Goal: Information Seeking & Learning: Learn about a topic

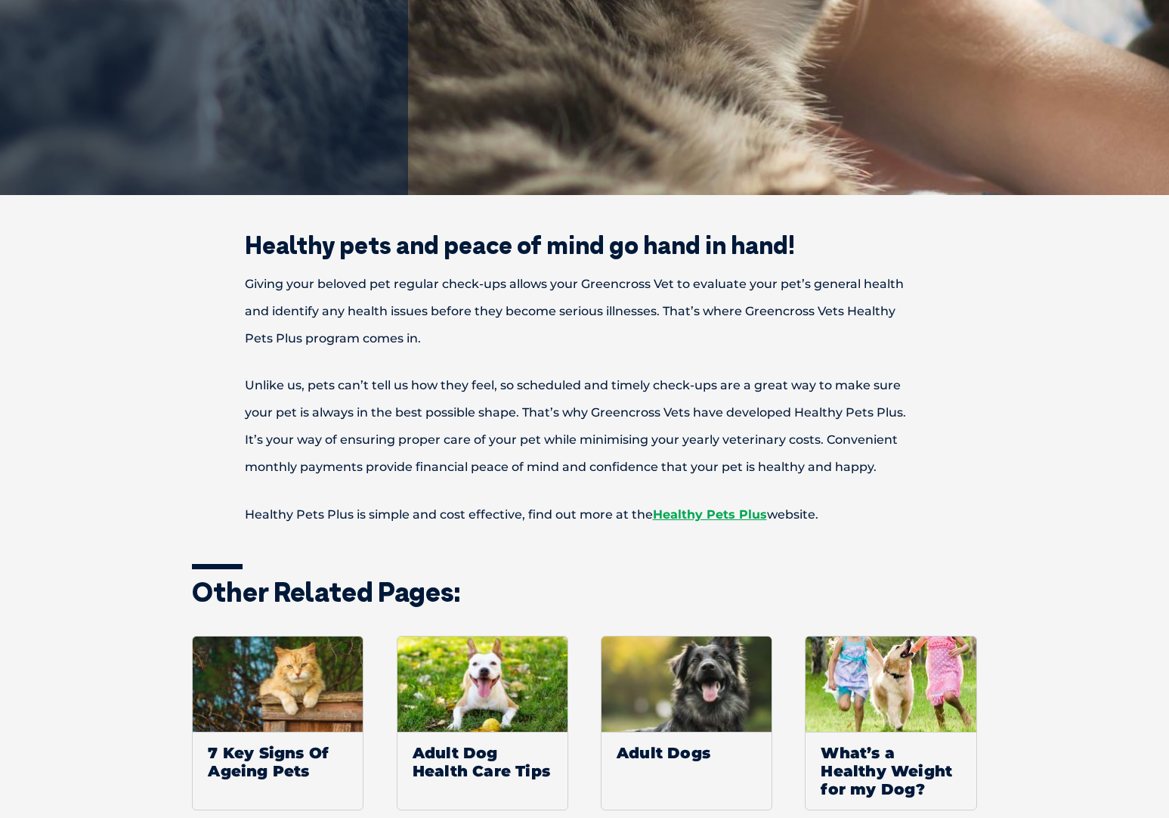
scroll to position [466, 0]
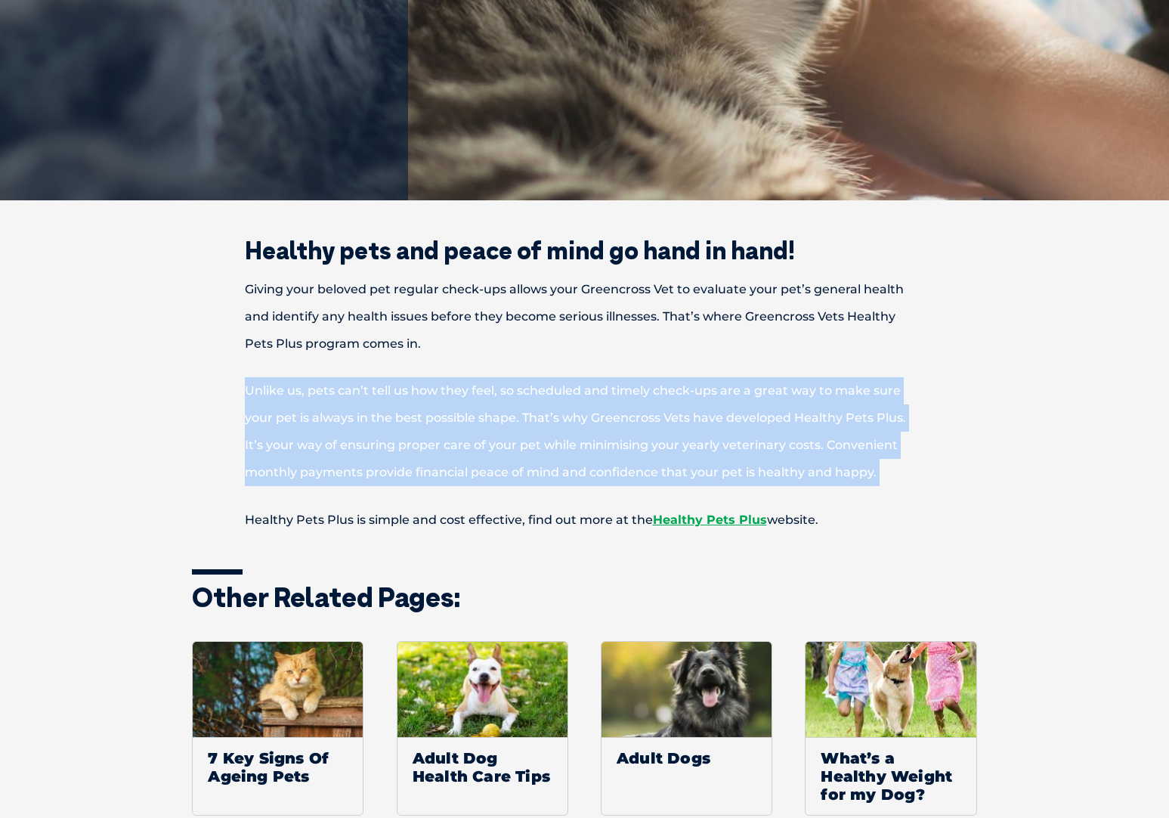
drag, startPoint x: 247, startPoint y: 390, endPoint x: 624, endPoint y: 506, distance: 394.7
click at [624, 506] on div "Healthy pets and peace of mind go hand in hand! Giving your beloved pet regular…" at bounding box center [585, 386] width 786 height 296
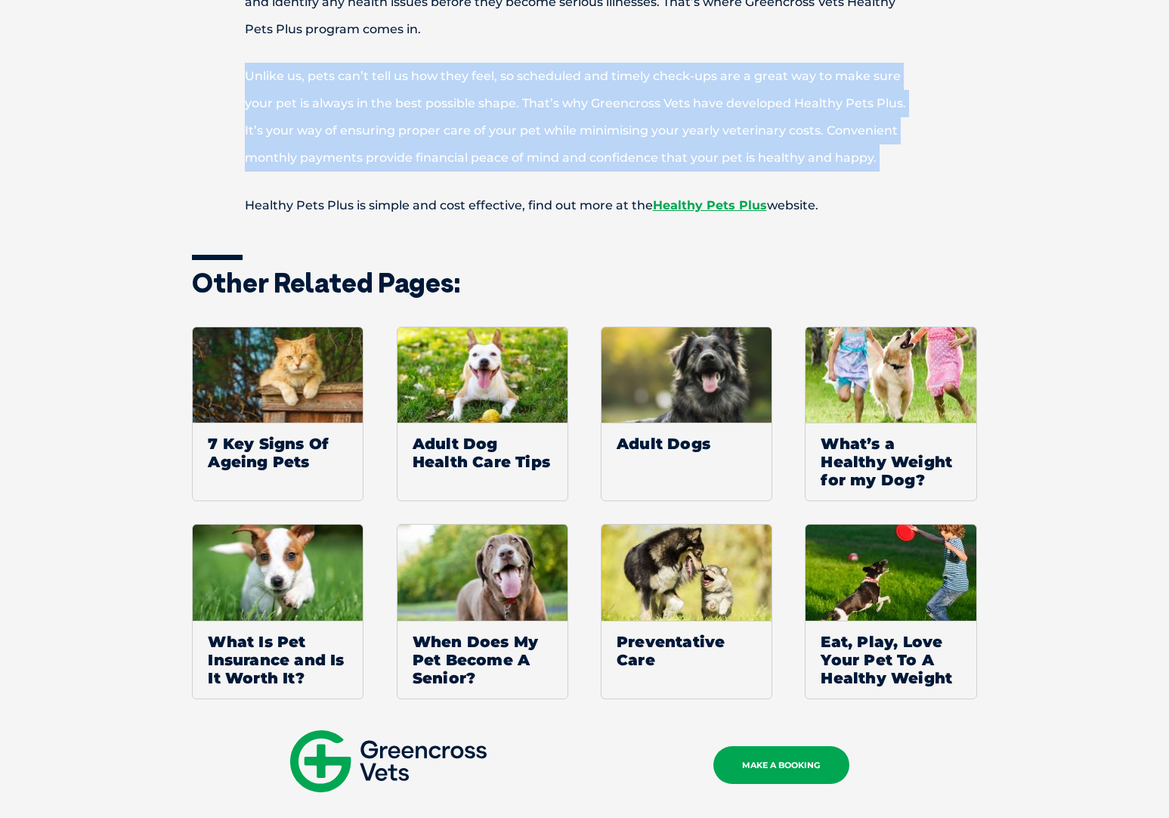
scroll to position [783, 0]
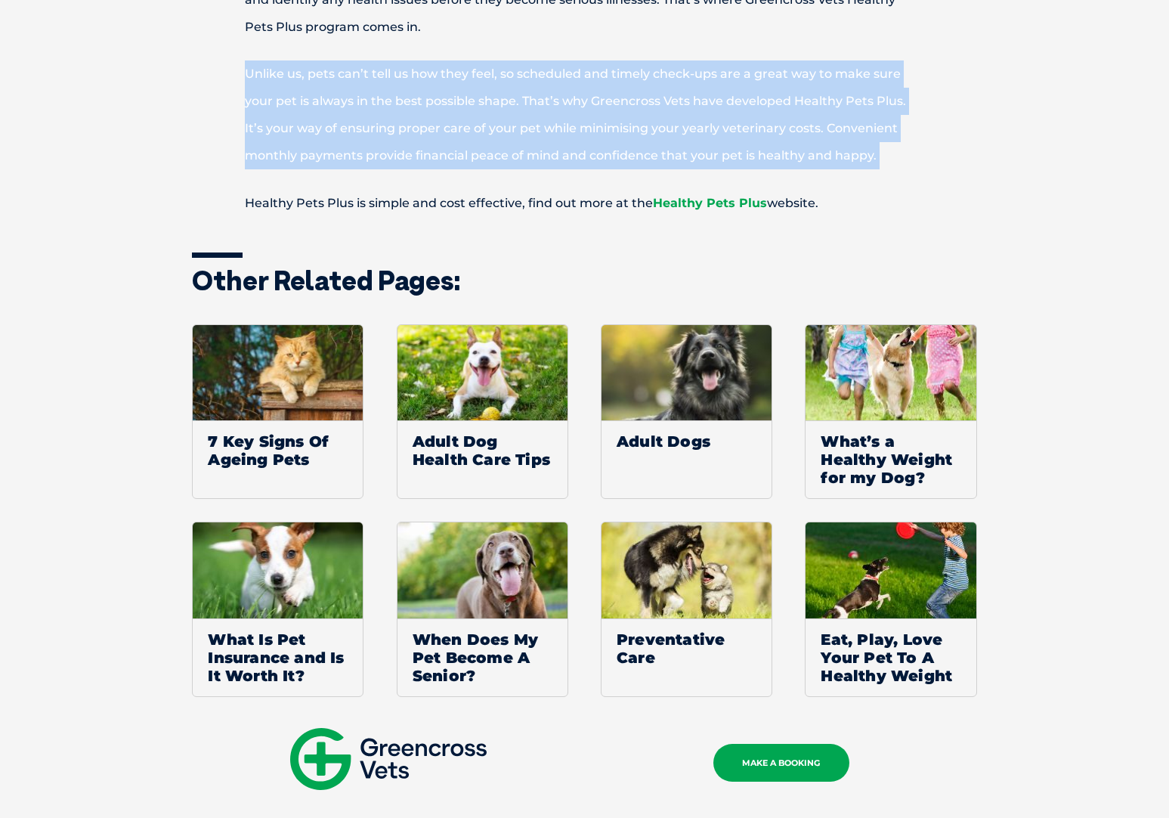
click at [729, 203] on link "Healthy Pets Plus" at bounding box center [710, 203] width 114 height 14
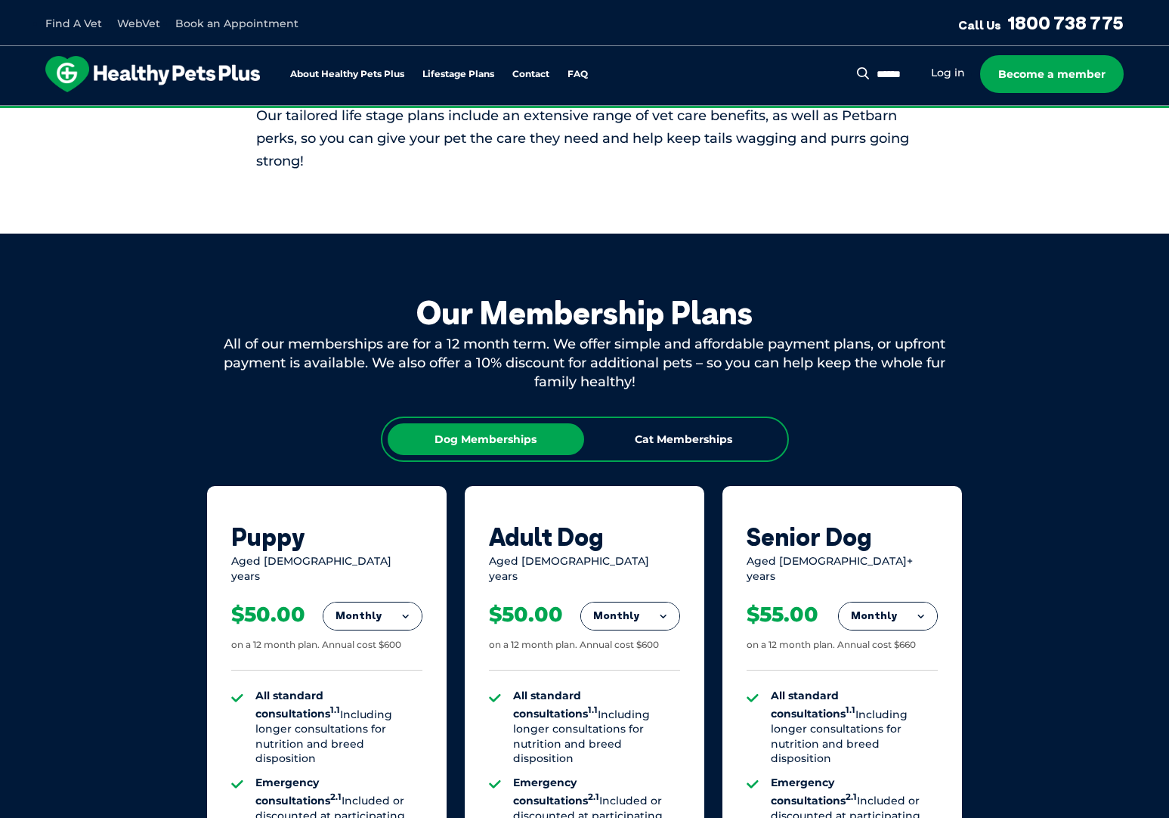
scroll to position [662, 0]
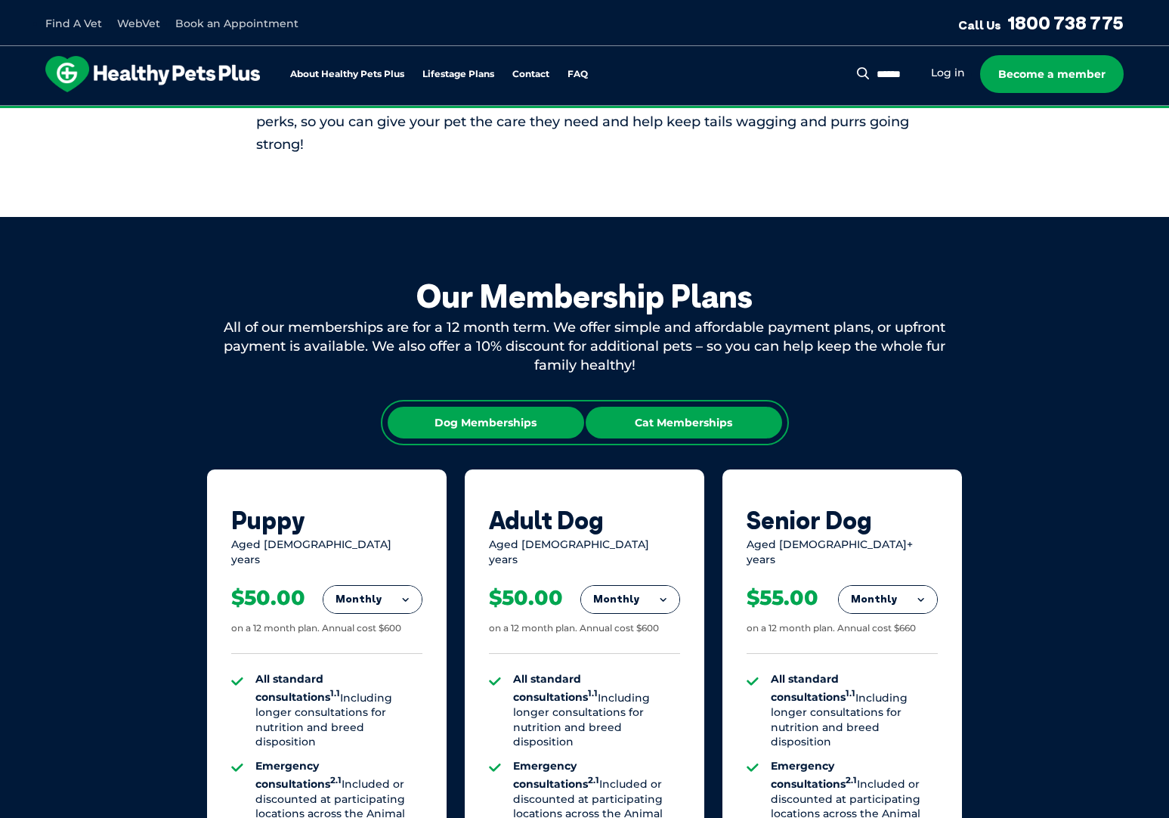
click at [704, 419] on div "Cat Memberships" at bounding box center [684, 423] width 197 height 32
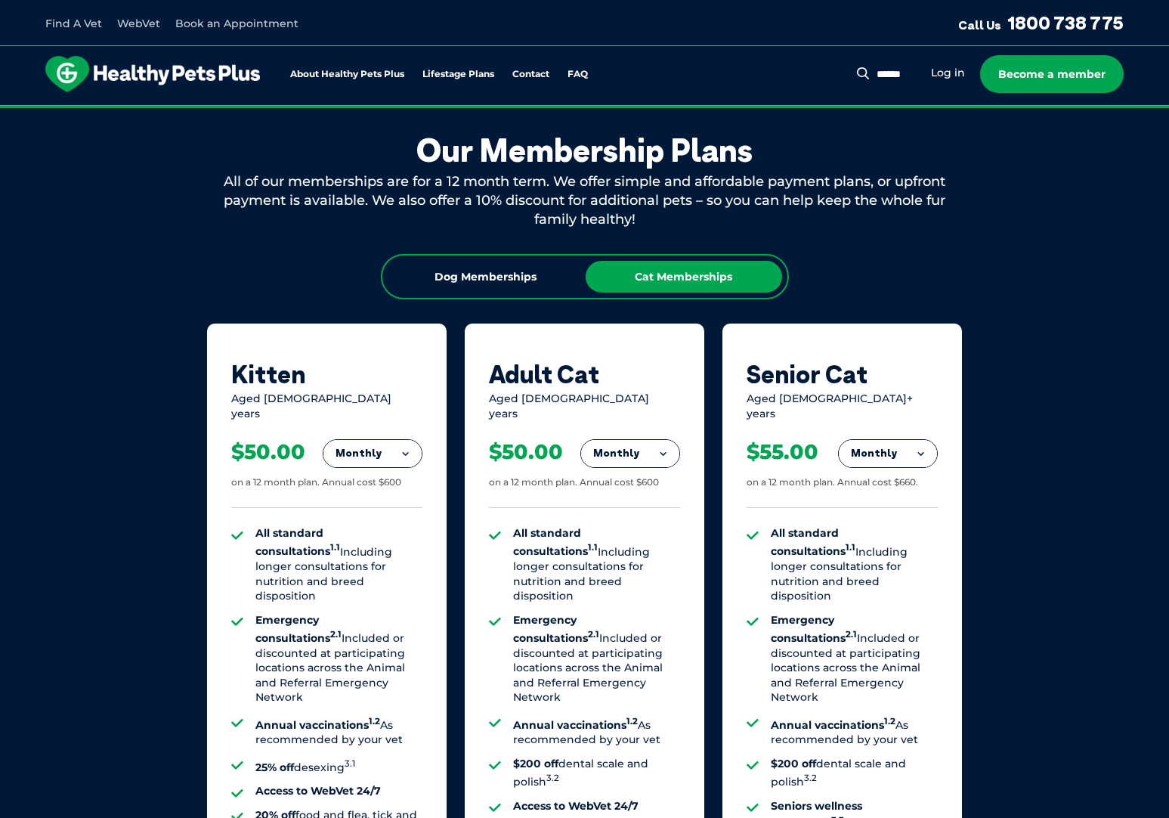
scroll to position [813, 0]
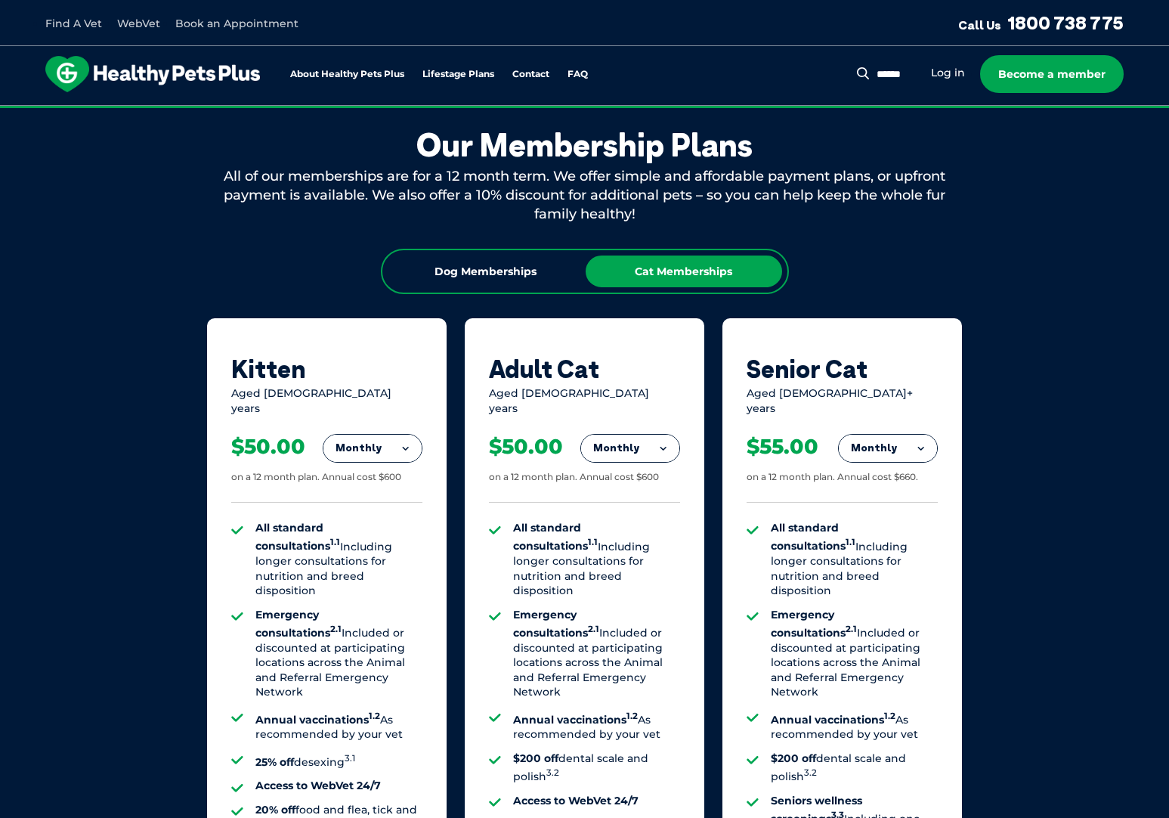
click at [667, 438] on button "Monthly" at bounding box center [630, 448] width 98 height 27
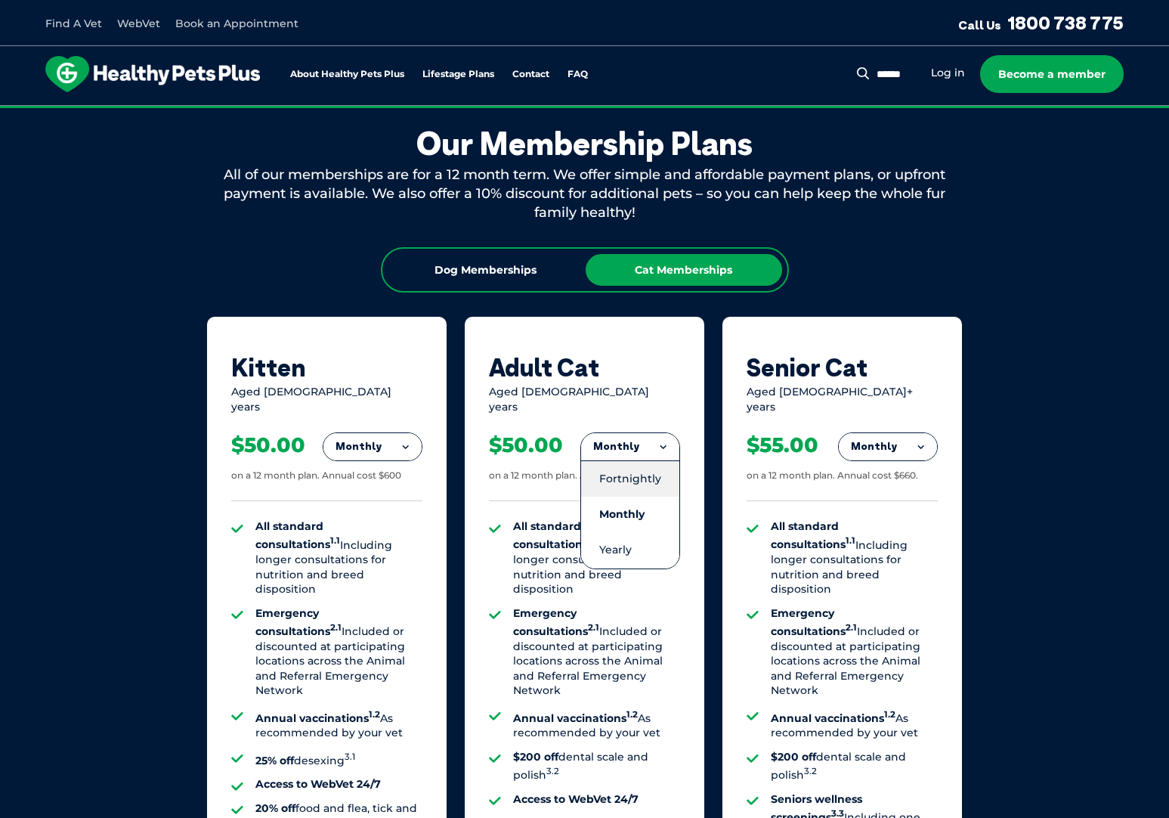
click at [641, 466] on li "Fortnightly" at bounding box center [630, 478] width 98 height 36
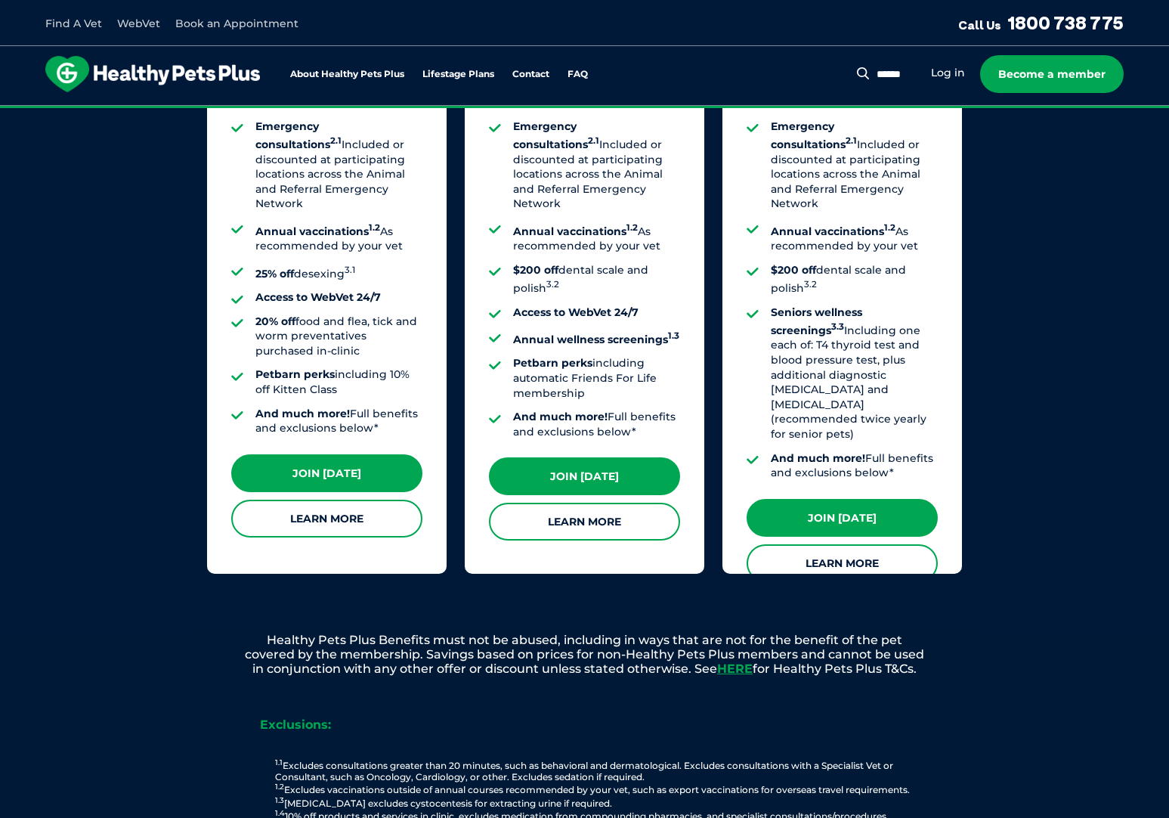
scroll to position [1324, 0]
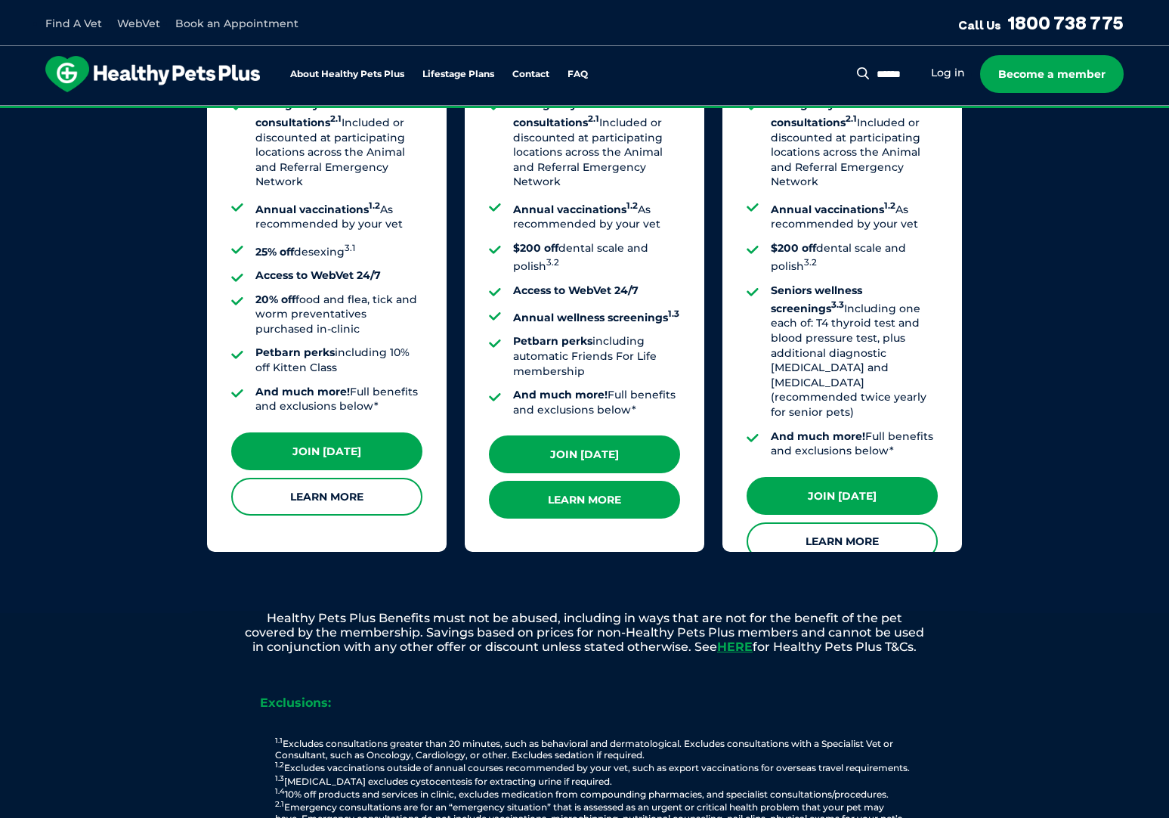
click at [608, 492] on link "Learn More" at bounding box center [584, 500] width 191 height 38
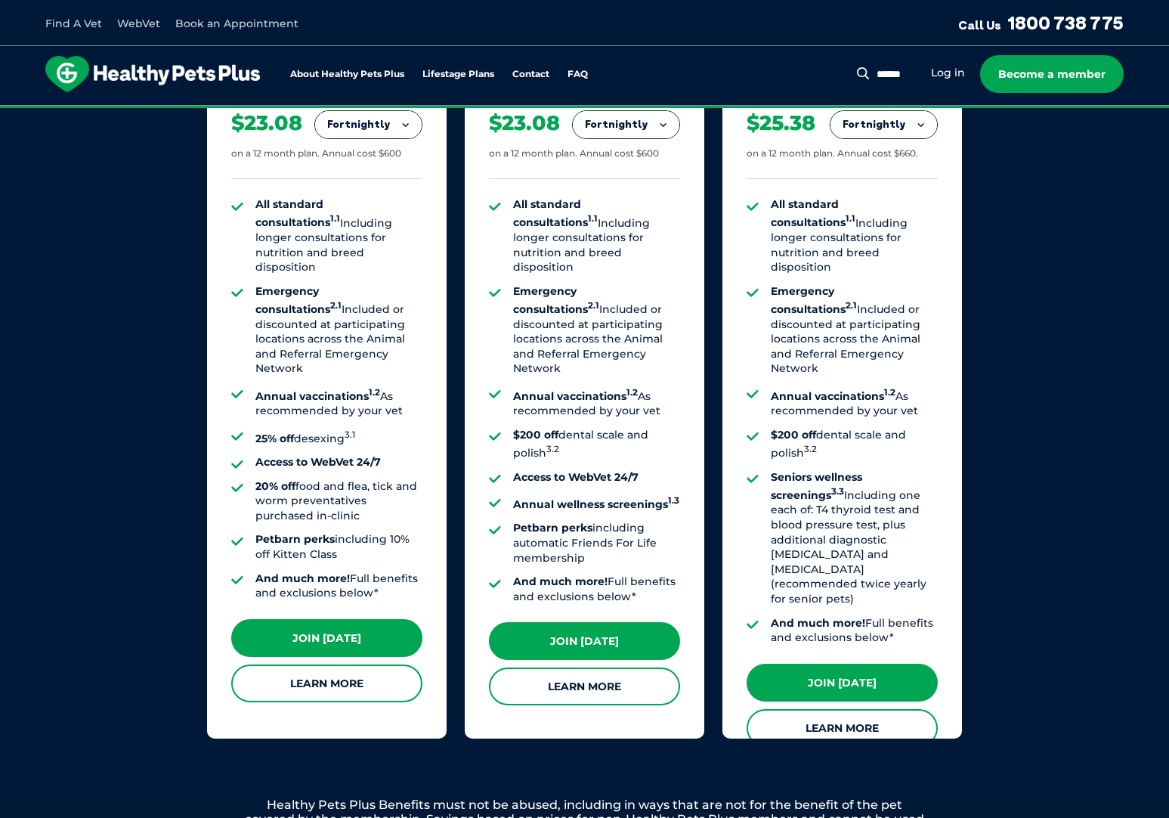
scroll to position [1155, 0]
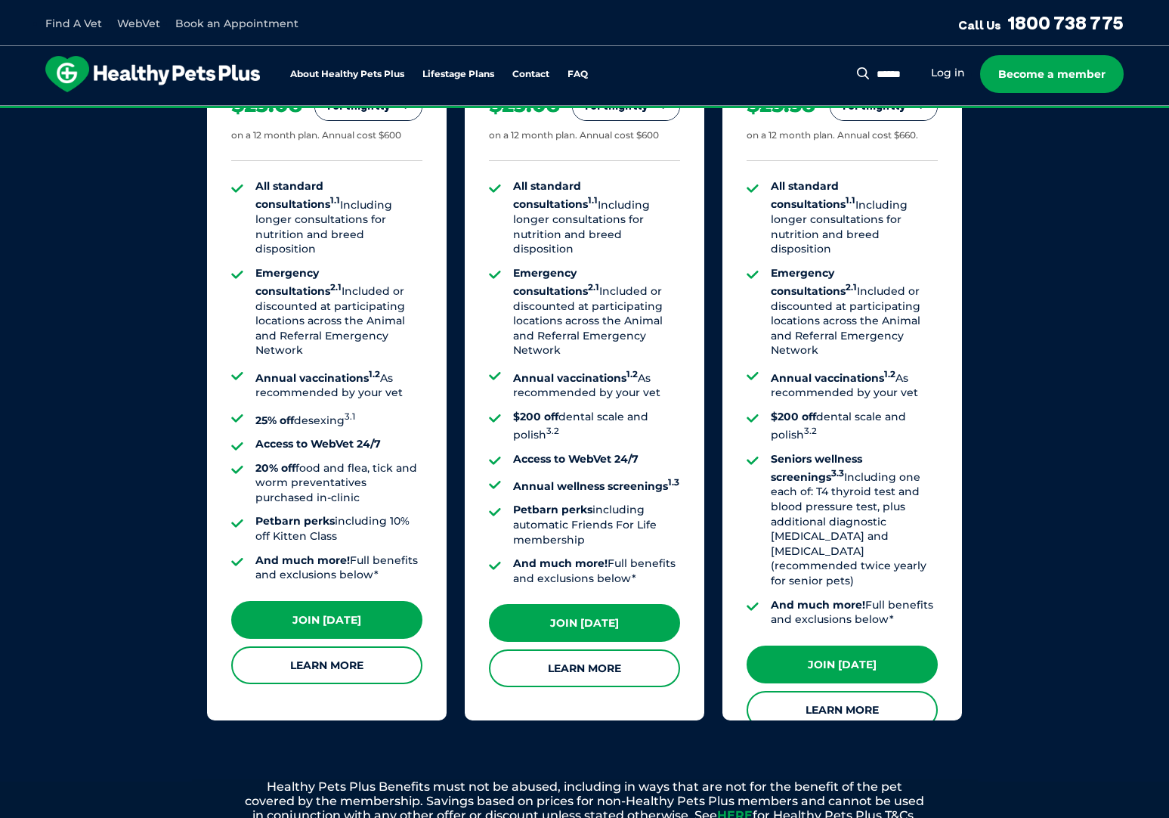
click at [661, 479] on strong "Annual wellness screenings 1.3" at bounding box center [596, 486] width 166 height 14
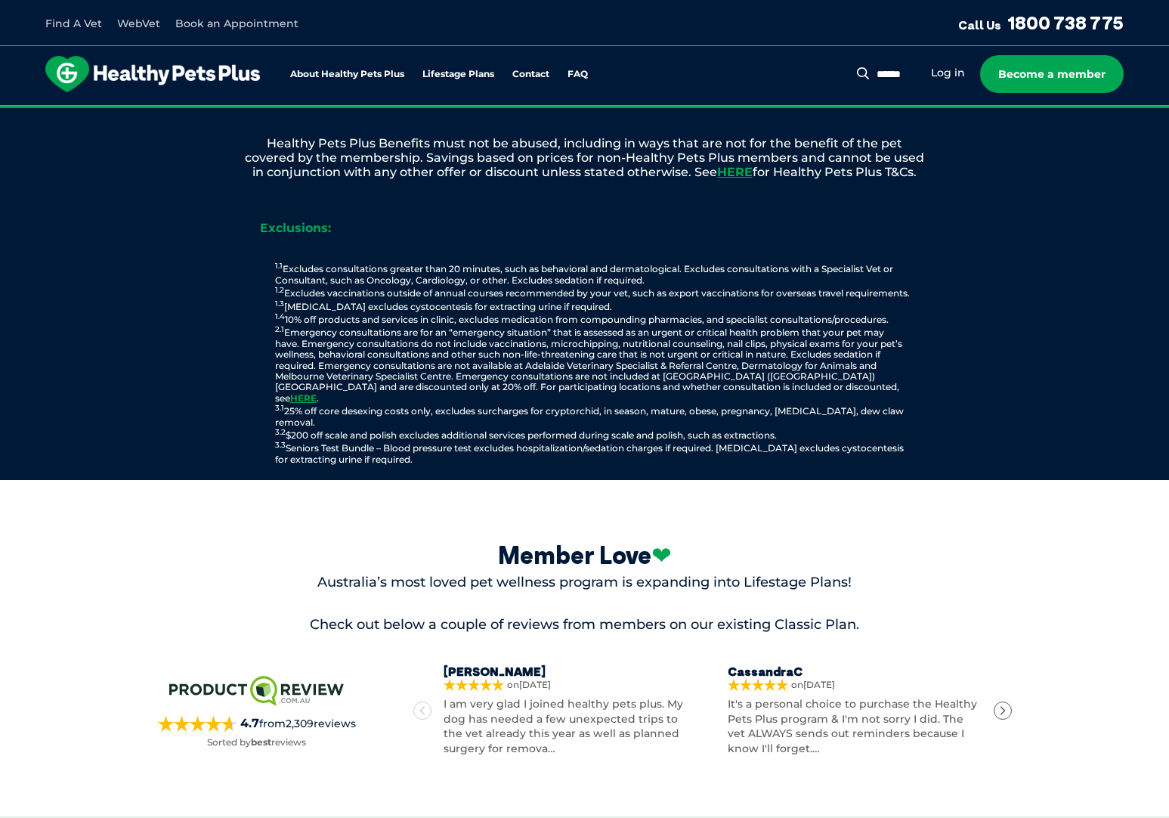
scroll to position [1801, 0]
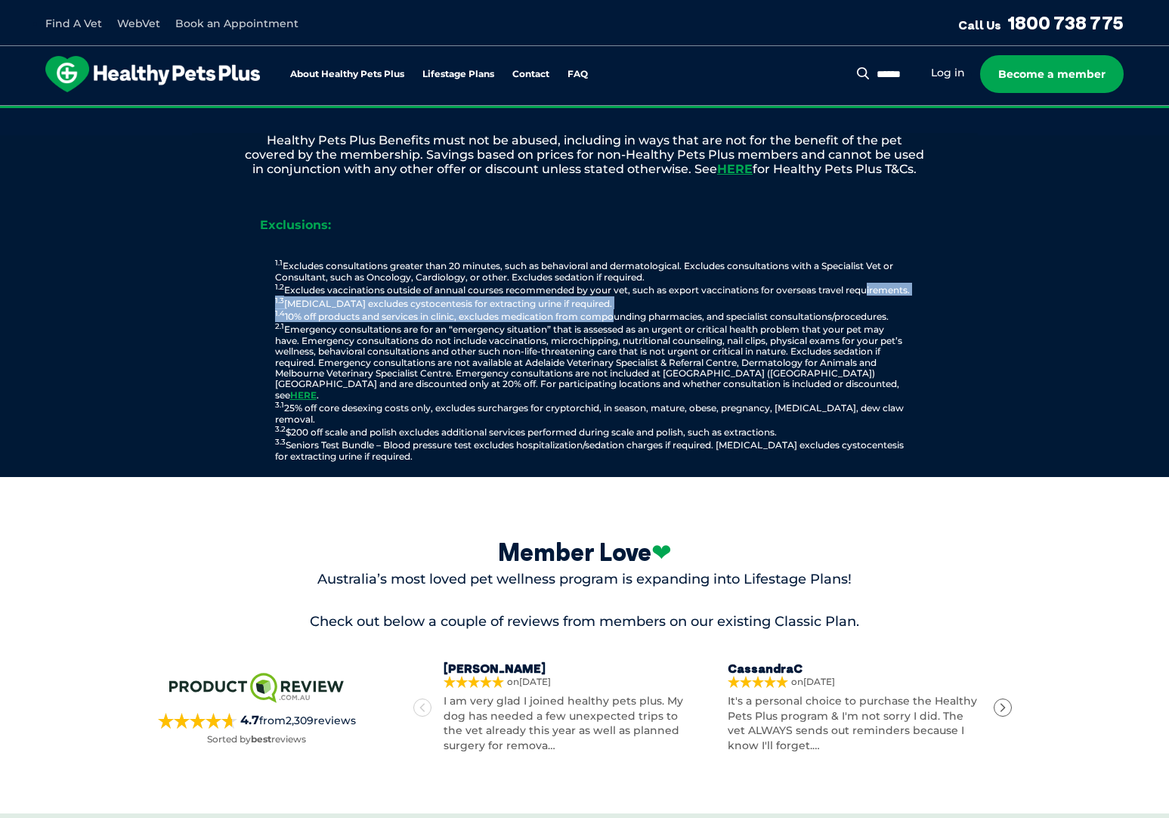
drag, startPoint x: 289, startPoint y: 294, endPoint x: 606, endPoint y: 311, distance: 317.9
click at [612, 314] on p "1.1 Excludes consultations greater than 20 minutes, such as behavioral and derm…" at bounding box center [592, 360] width 741 height 203
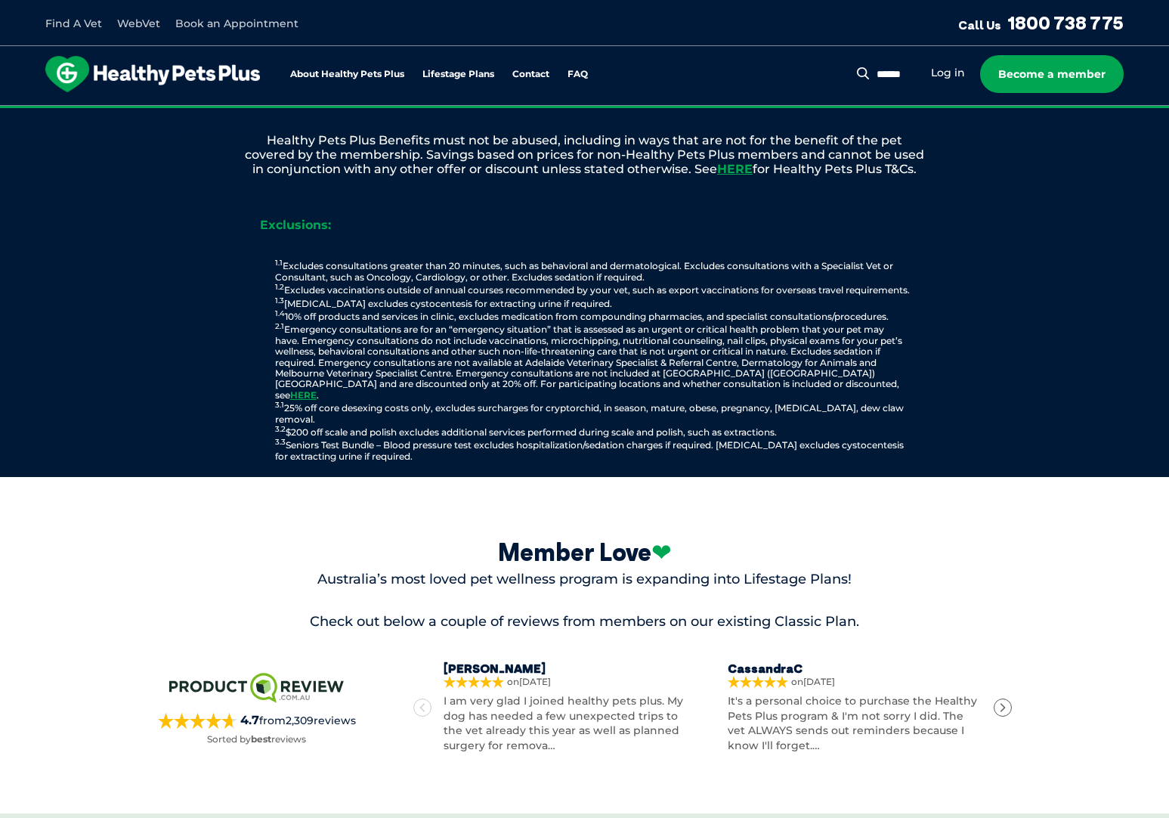
click at [596, 293] on p "1.1 Excludes consultations greater than 20 minutes, such as behavioral and derm…" at bounding box center [592, 360] width 741 height 203
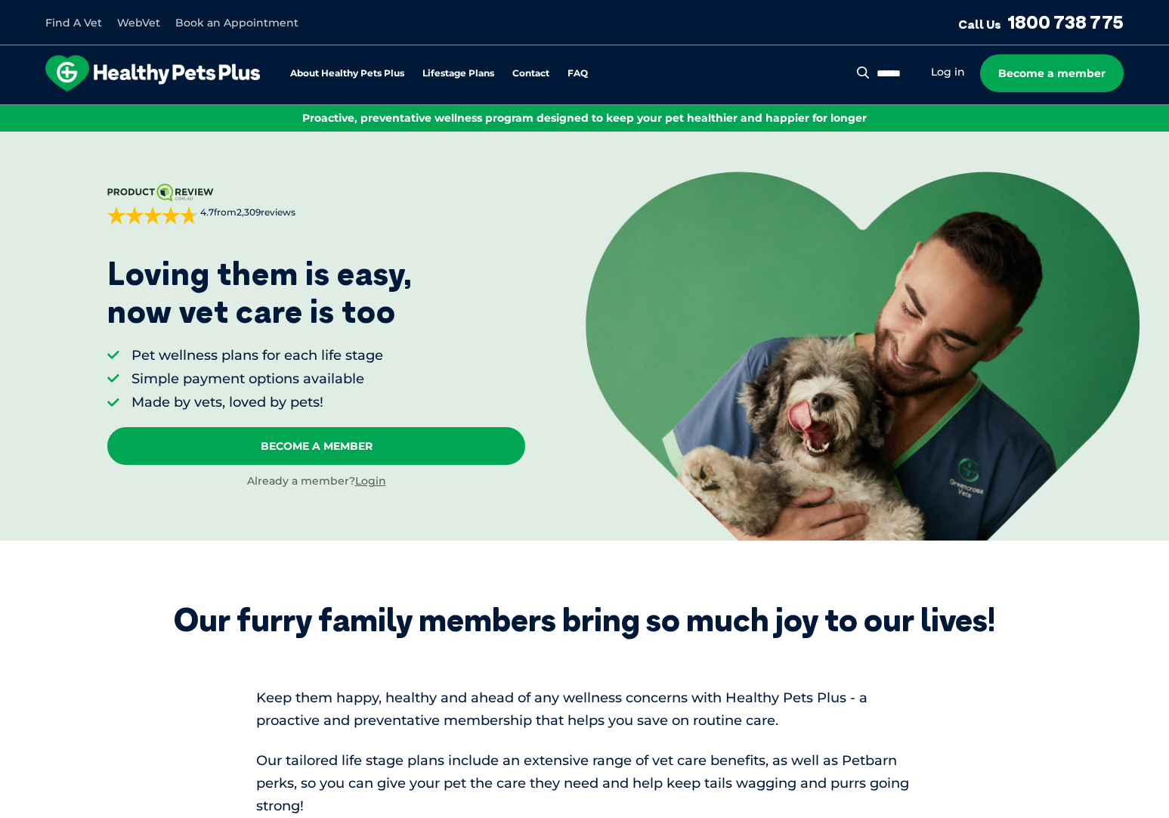
scroll to position [0, 0]
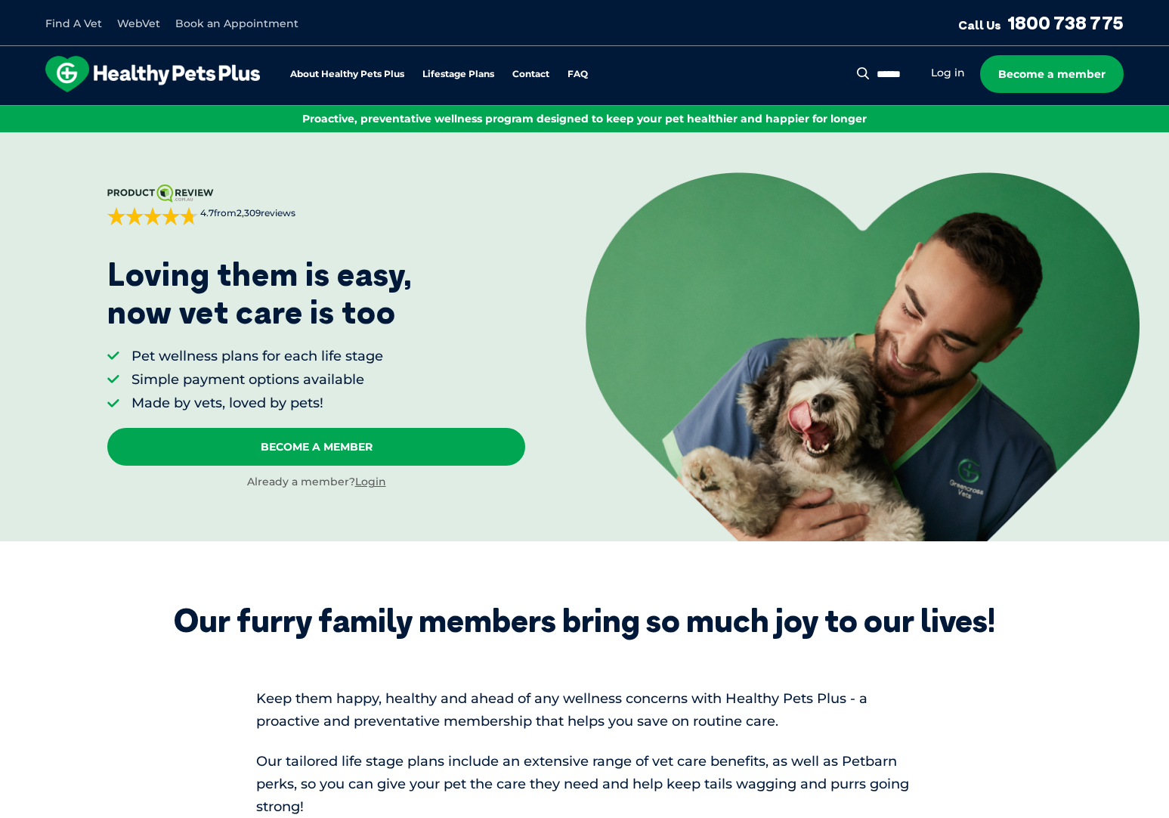
click at [72, 23] on link "Find A Vet" at bounding box center [73, 24] width 57 height 14
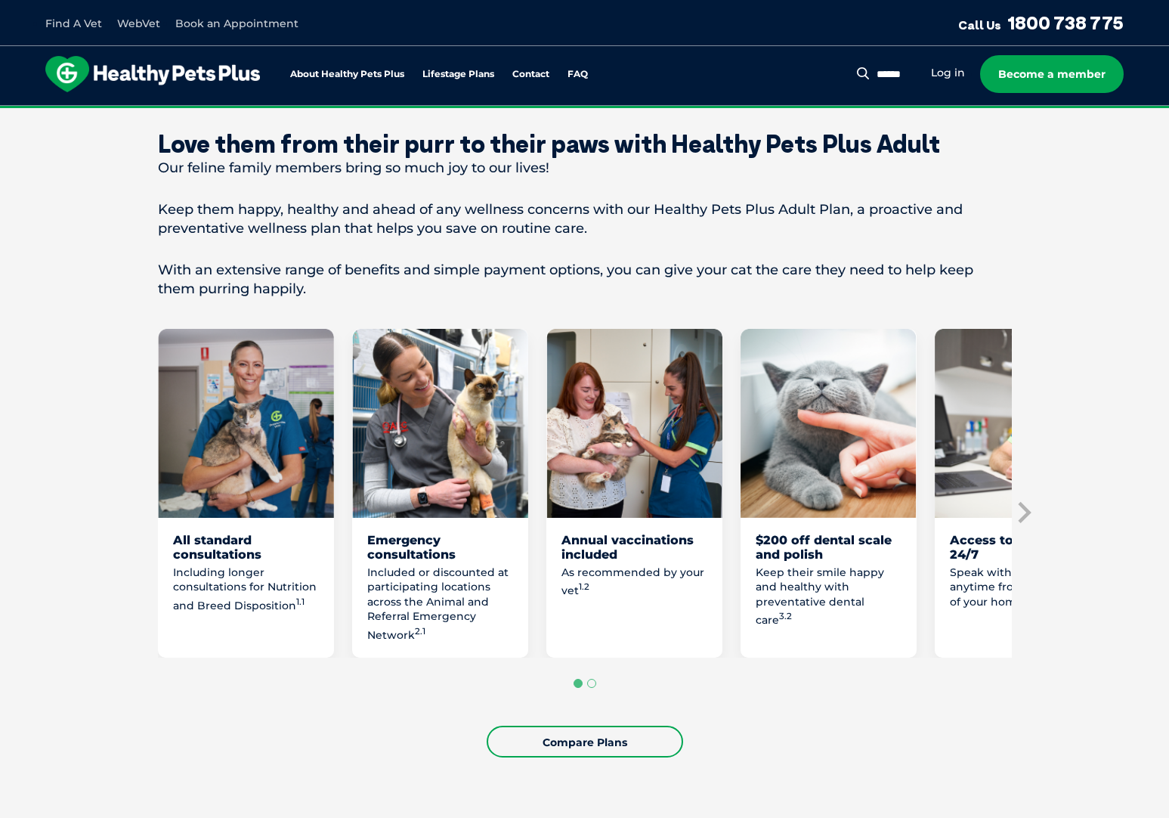
scroll to position [624, 0]
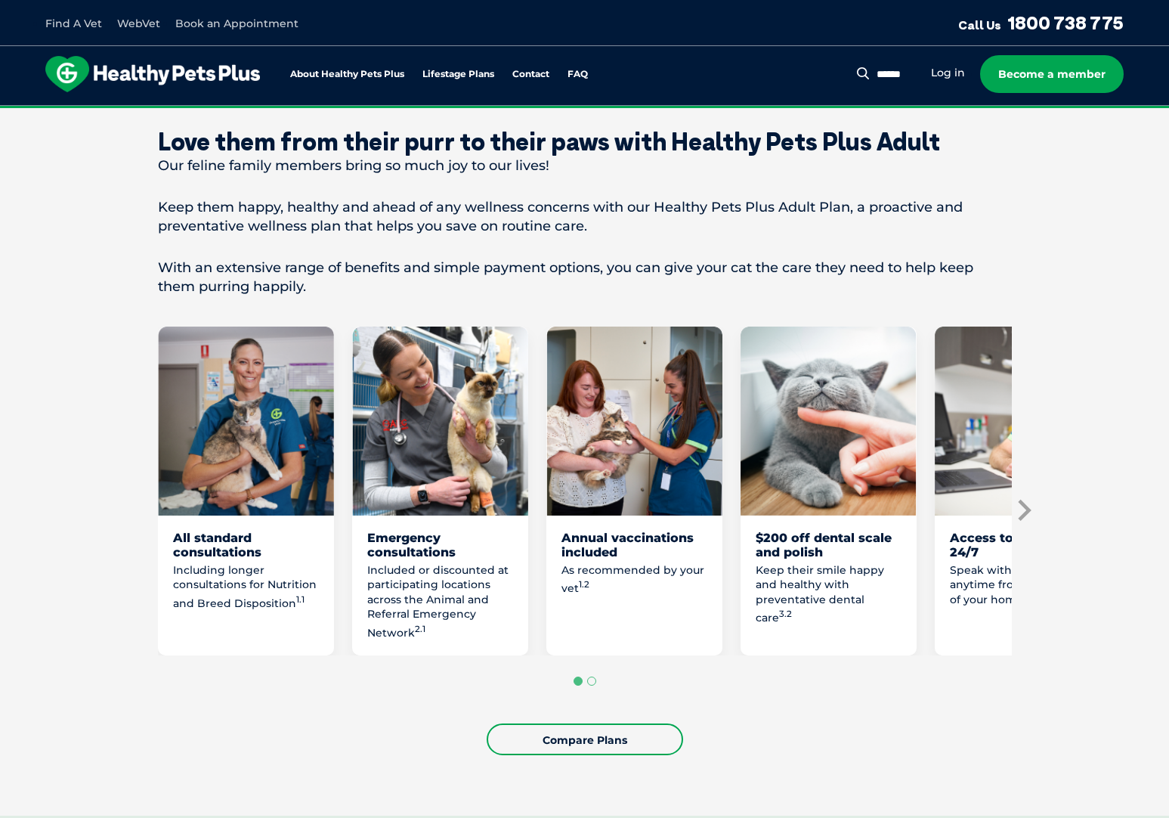
click at [1029, 500] on icon "Next slide" at bounding box center [1023, 510] width 23 height 23
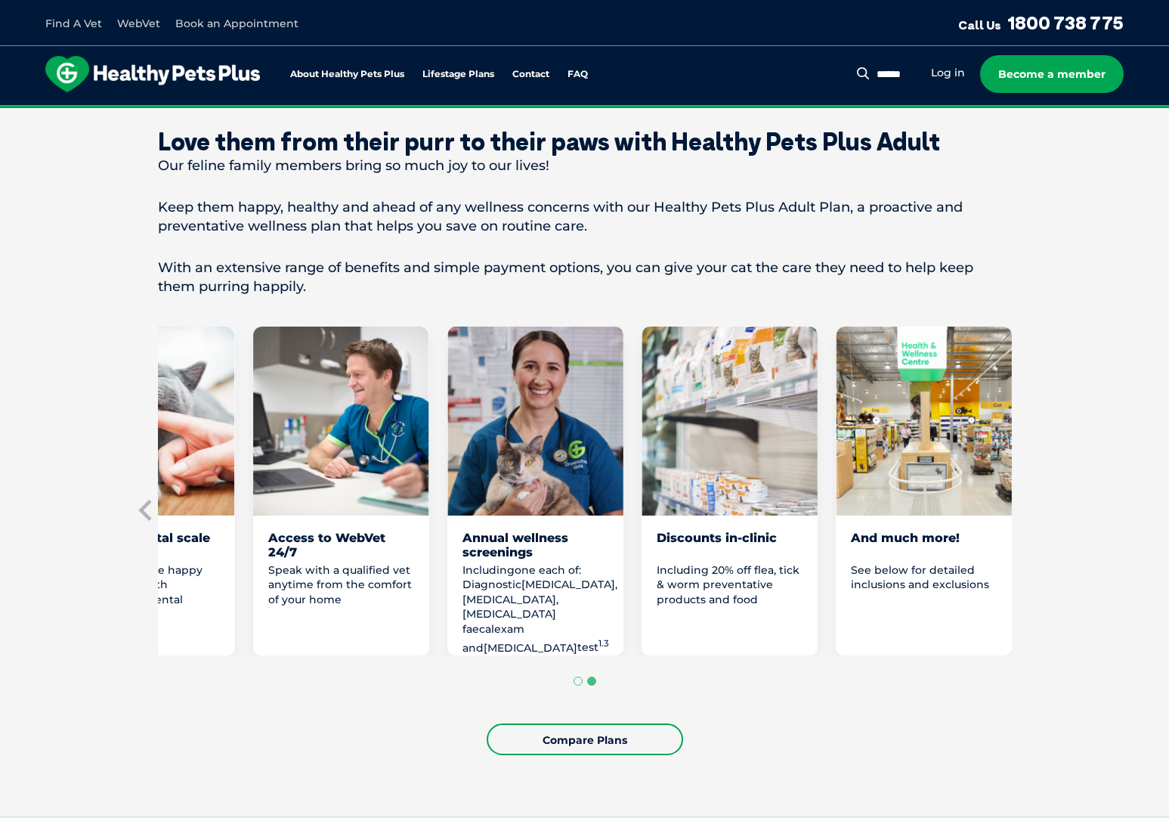
click at [512, 543] on div "Annual wellness screenings" at bounding box center [536, 545] width 146 height 29
click at [731, 533] on div "Discounts in-clinic" at bounding box center [730, 545] width 146 height 29
click at [350, 531] on div "Access to WebVet 24/7" at bounding box center [341, 545] width 146 height 29
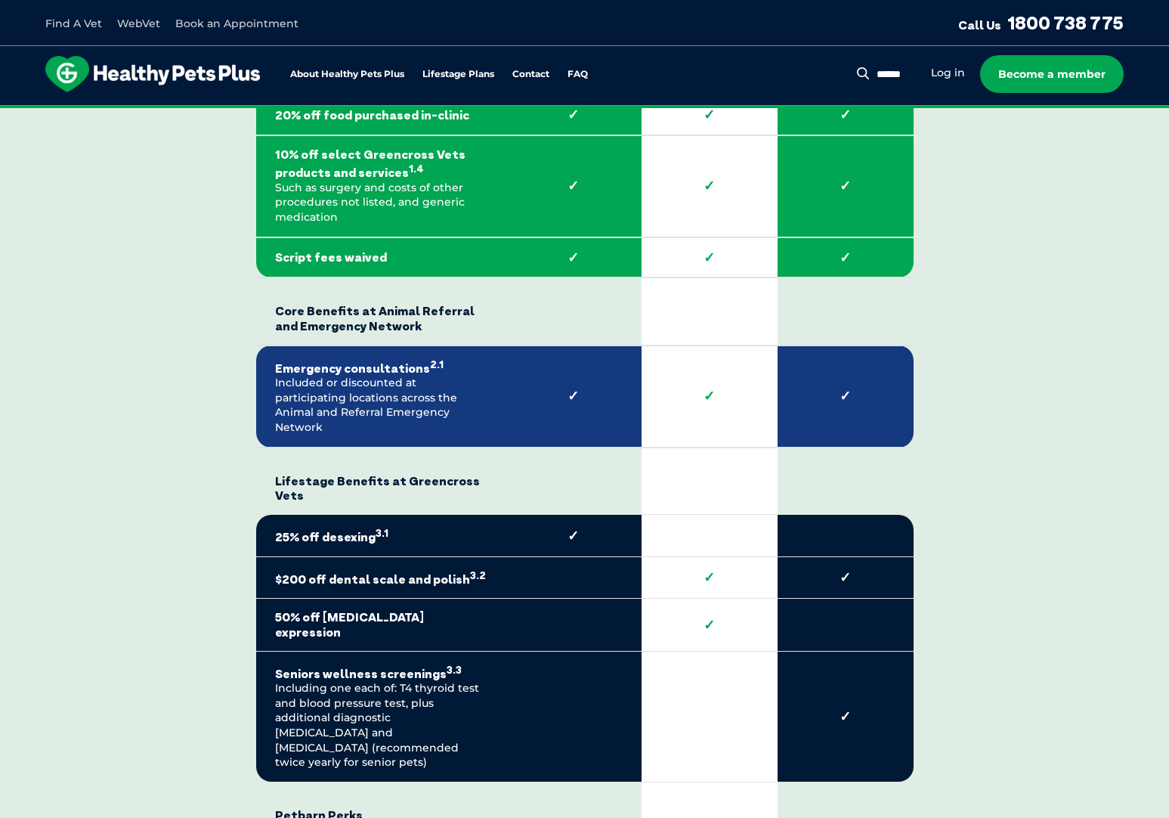
scroll to position [2680, 0]
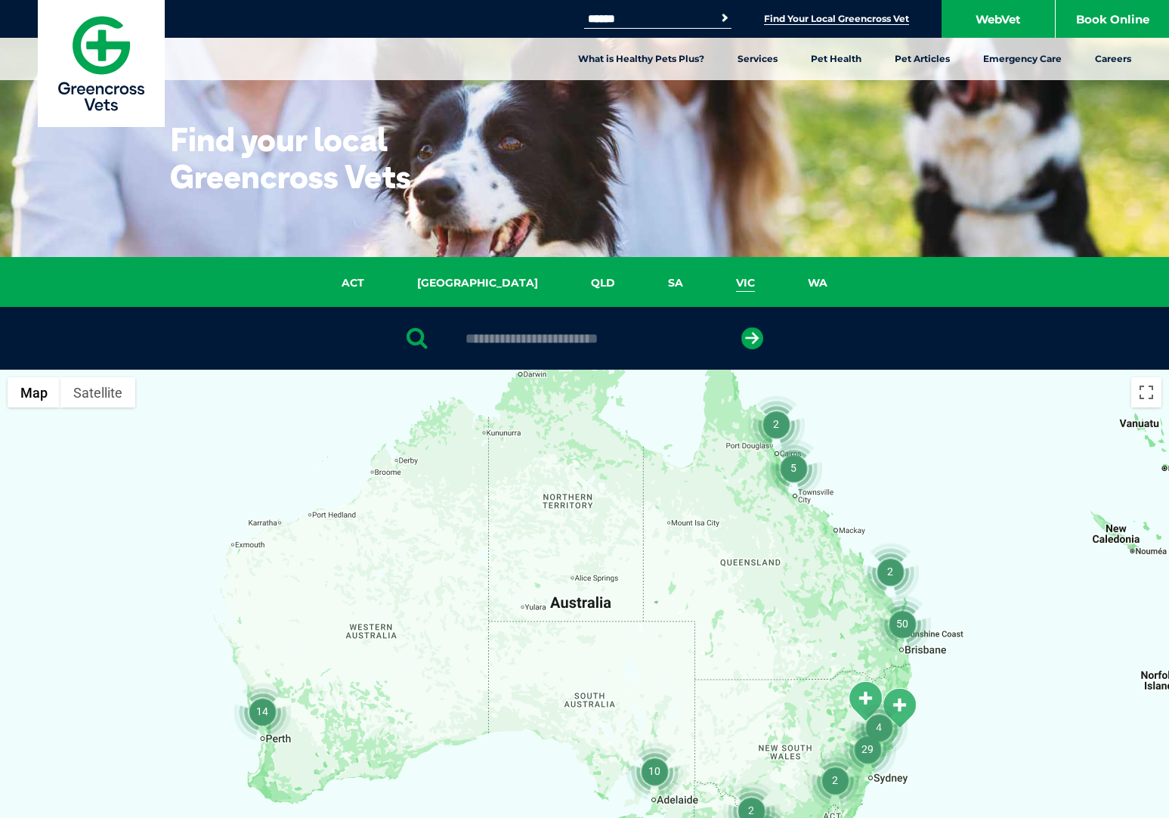
click at [710, 282] on link "VIC" at bounding box center [746, 282] width 72 height 17
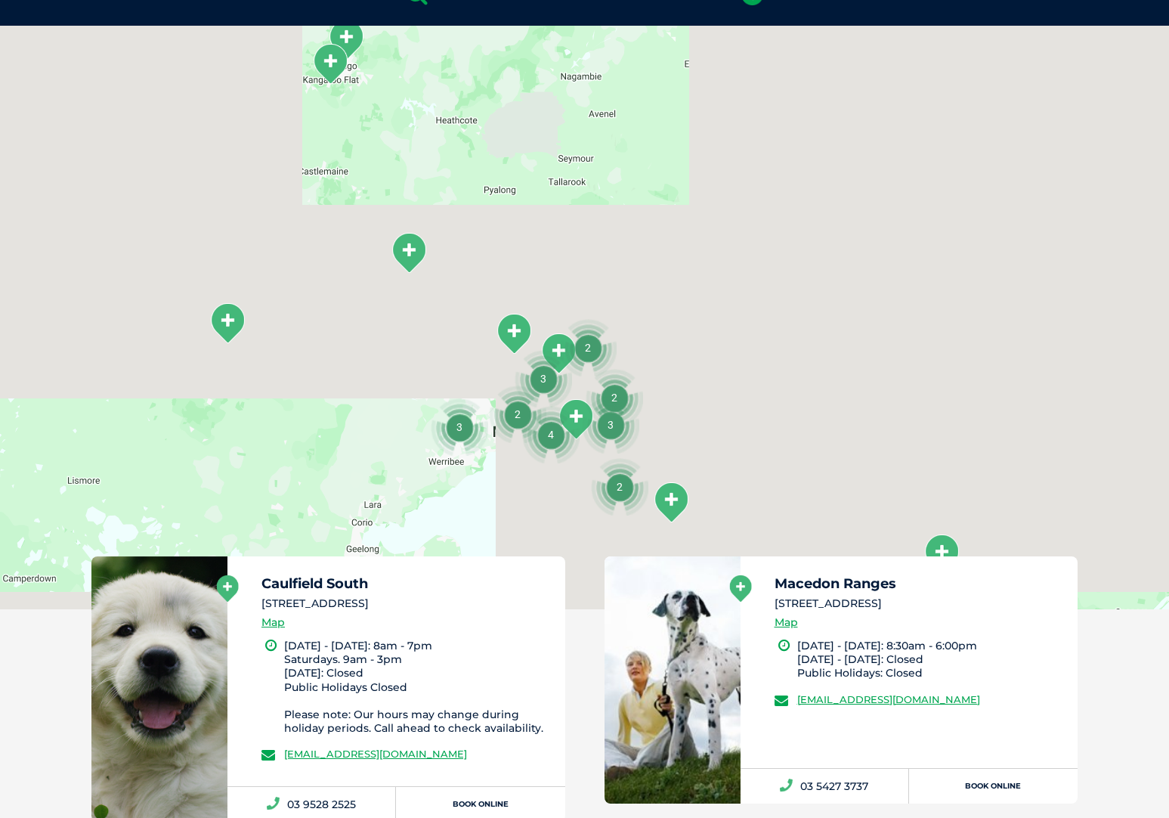
scroll to position [346, 0]
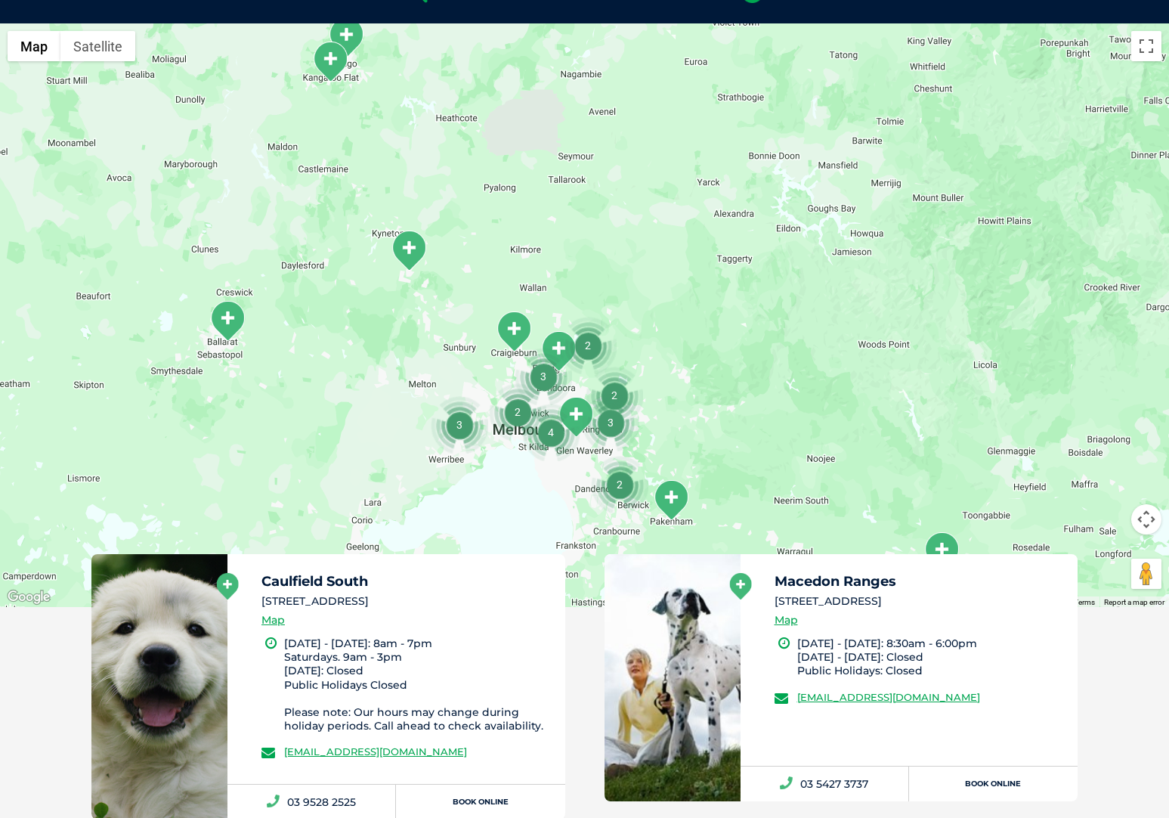
click at [616, 400] on img "3" at bounding box center [610, 422] width 57 height 57
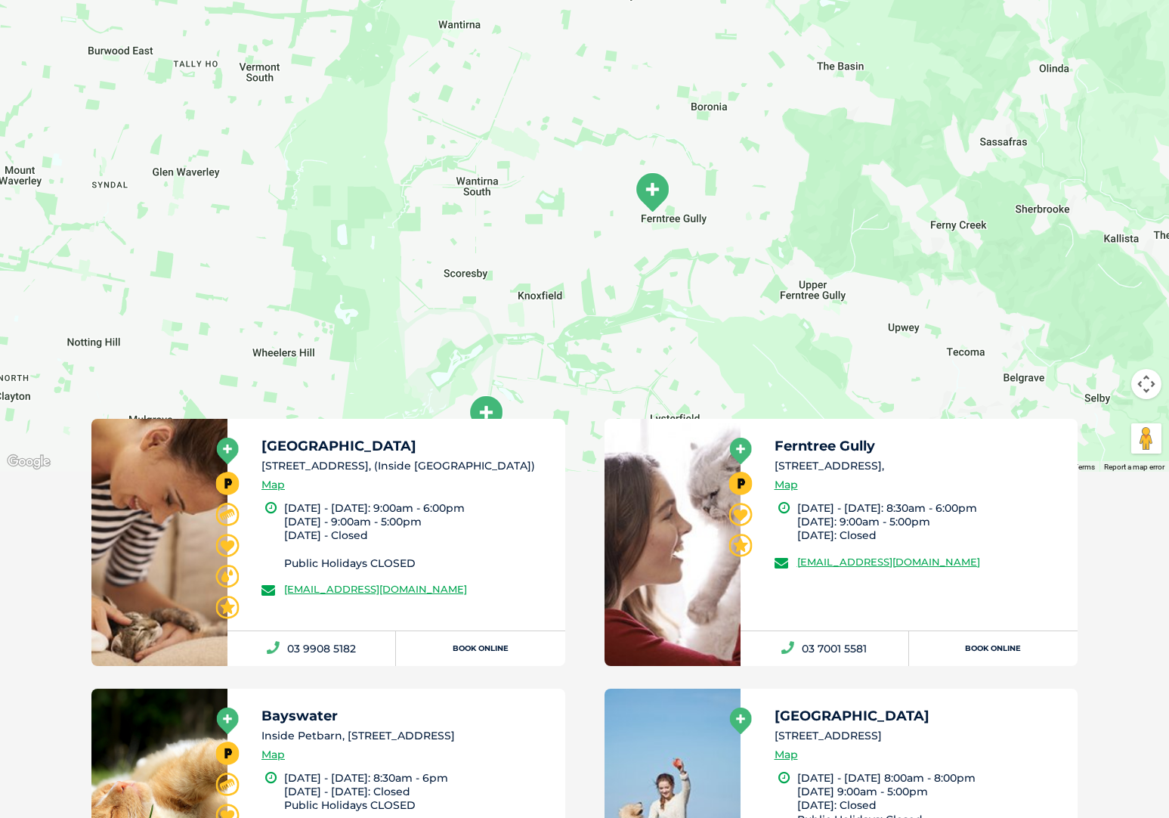
scroll to position [484, 0]
